Goal: Task Accomplishment & Management: Complete application form

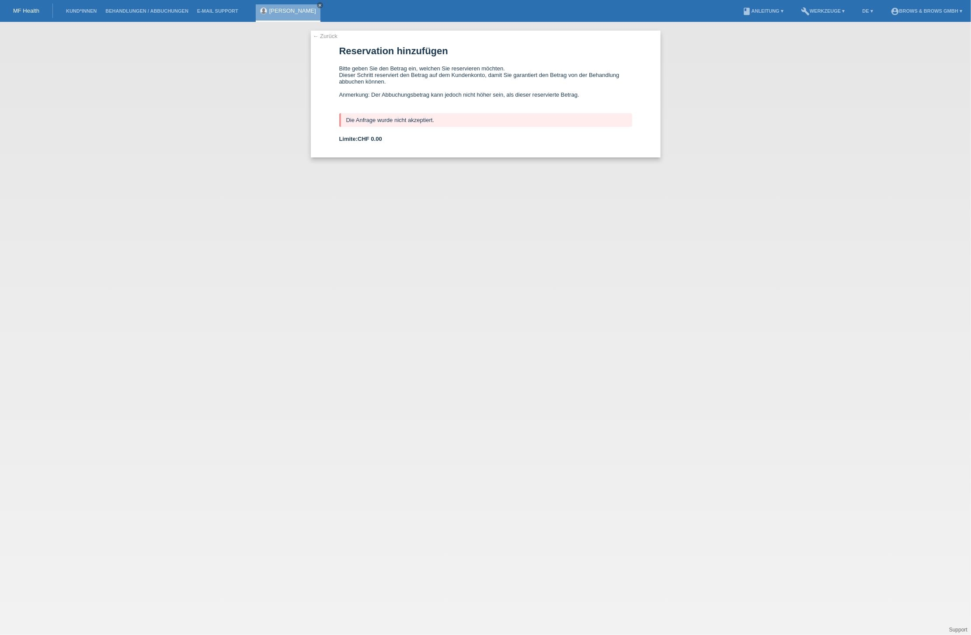
click at [83, 16] on li "Kund*innen" at bounding box center [81, 11] width 39 height 22
click at [81, 11] on link "Kund*innen" at bounding box center [81, 10] width 39 height 5
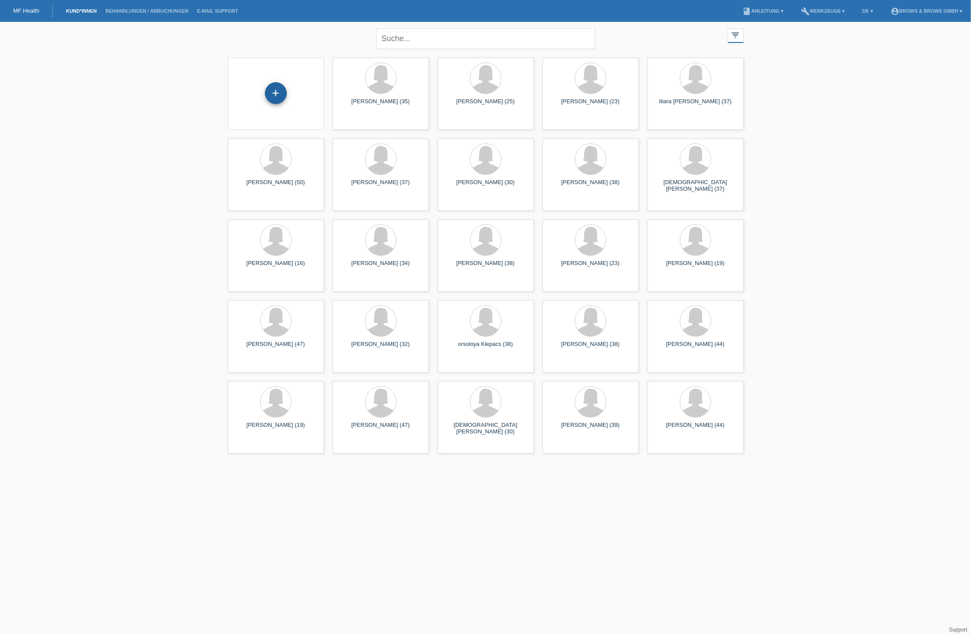
click at [279, 94] on div "+" at bounding box center [276, 93] width 22 height 22
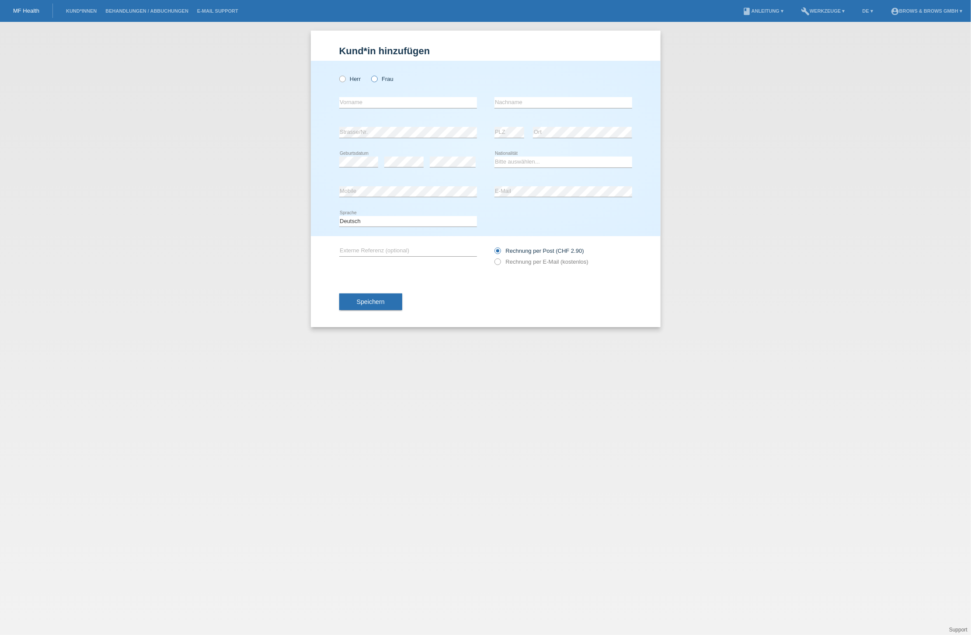
click at [370, 74] on icon at bounding box center [370, 74] width 0 height 0
click at [375, 80] on input "Frau" at bounding box center [374, 79] width 6 height 6
radio input "true"
type input "[PERSON_NAME]"
drag, startPoint x: 543, startPoint y: 102, endPoint x: 548, endPoint y: 101, distance: 5.1
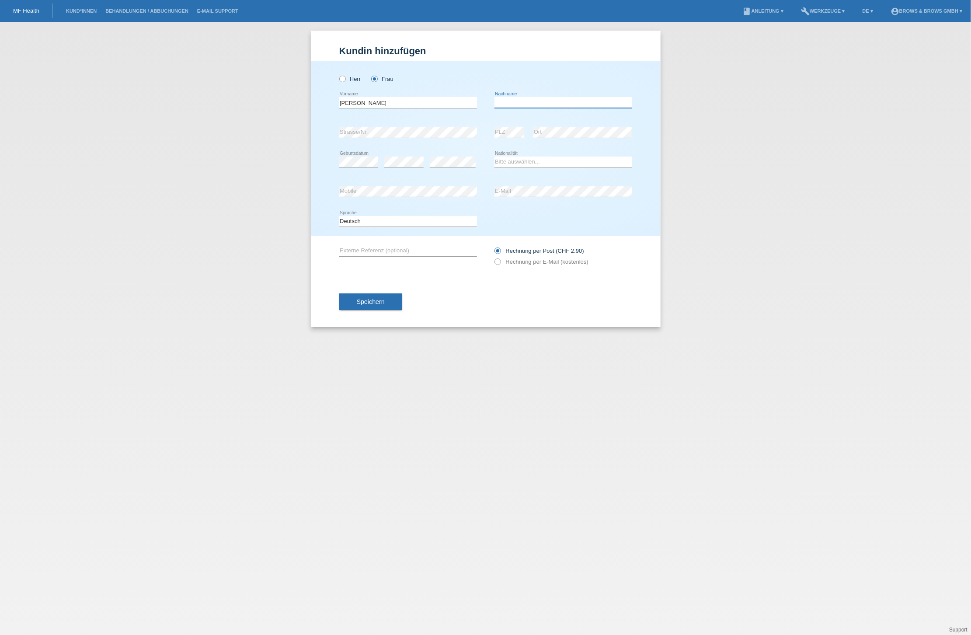
type input "C"
type input "[PERSON_NAME]"
select select "CH"
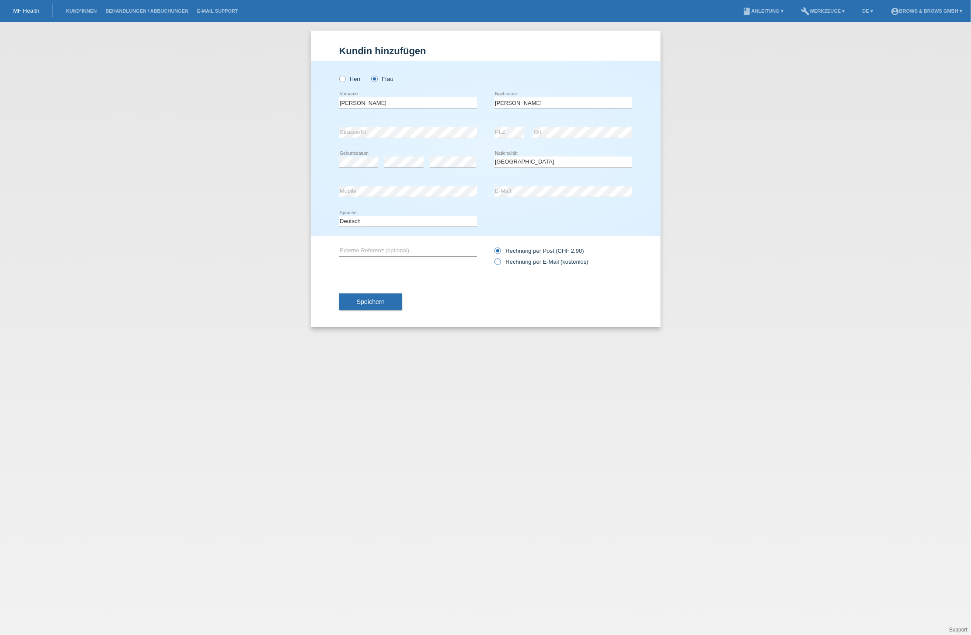
click at [493, 257] on icon at bounding box center [493, 257] width 0 height 0
click at [500, 261] on input "Rechnung per E-Mail (kostenlos)" at bounding box center [498, 263] width 6 height 11
radio input "true"
click at [376, 301] on span "Speichern" at bounding box center [371, 301] width 28 height 7
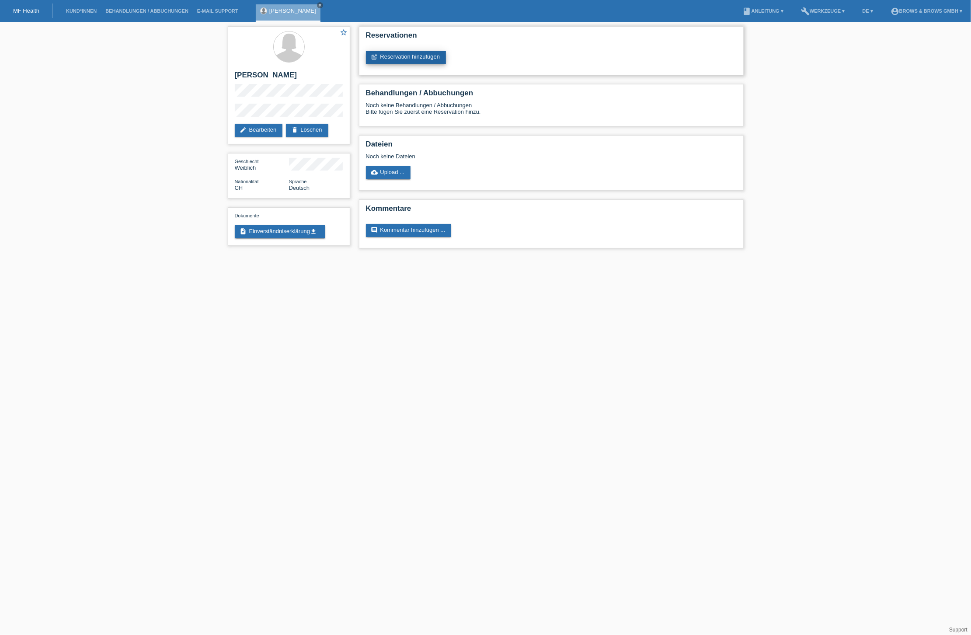
click at [403, 55] on link "post_add Reservation hinzufügen" at bounding box center [406, 57] width 80 height 13
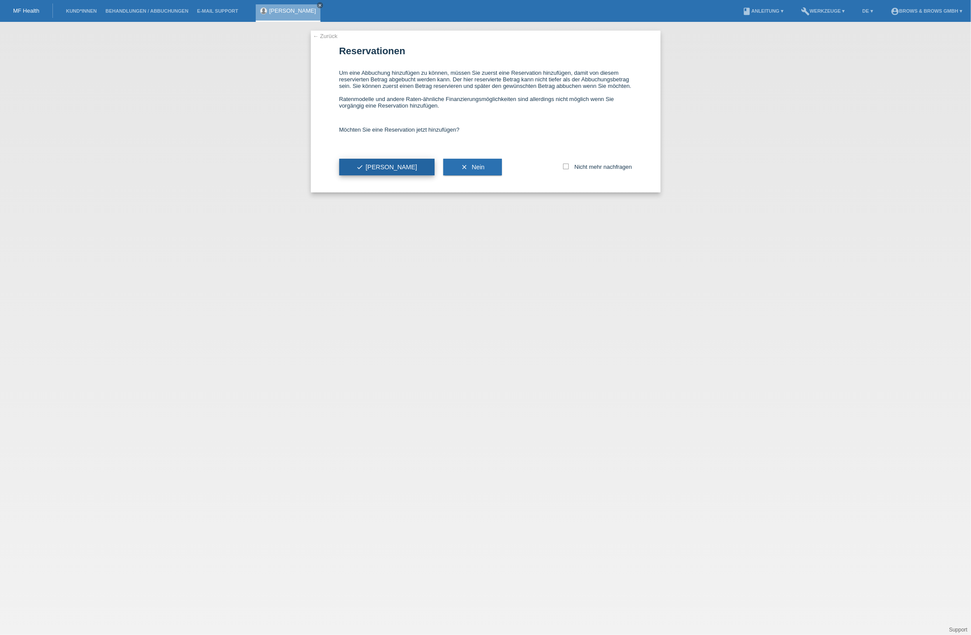
click at [369, 171] on span "check Ja" at bounding box center [387, 167] width 61 height 7
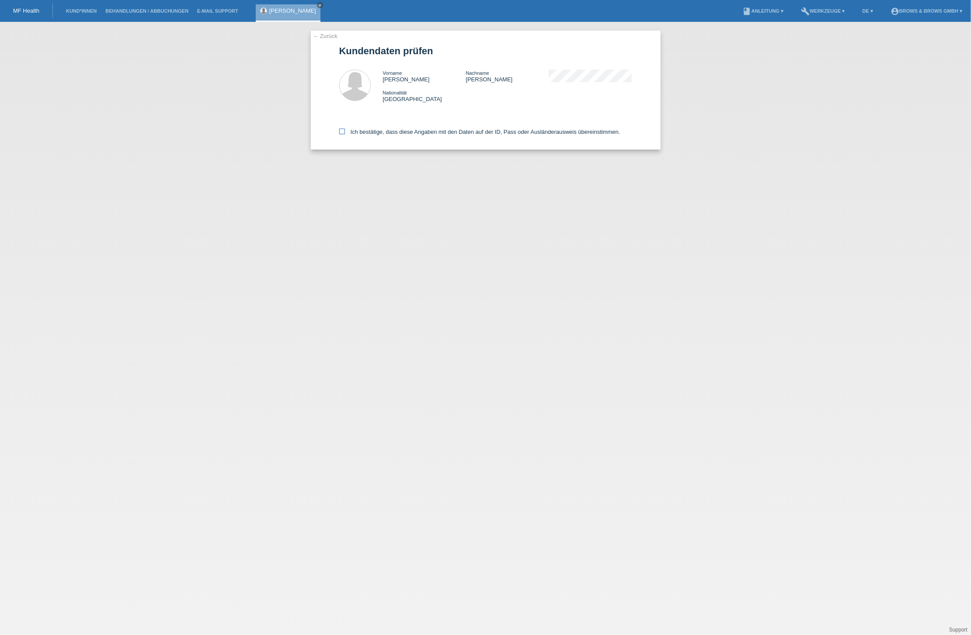
click at [342, 129] on icon at bounding box center [342, 132] width 6 height 6
click at [342, 129] on input "Ich bestätige, dass diese Angaben mit den Daten auf der ID, Pass oder Ausländer…" at bounding box center [342, 132] width 6 height 6
checkbox input "true"
